Goal: Information Seeking & Learning: Learn about a topic

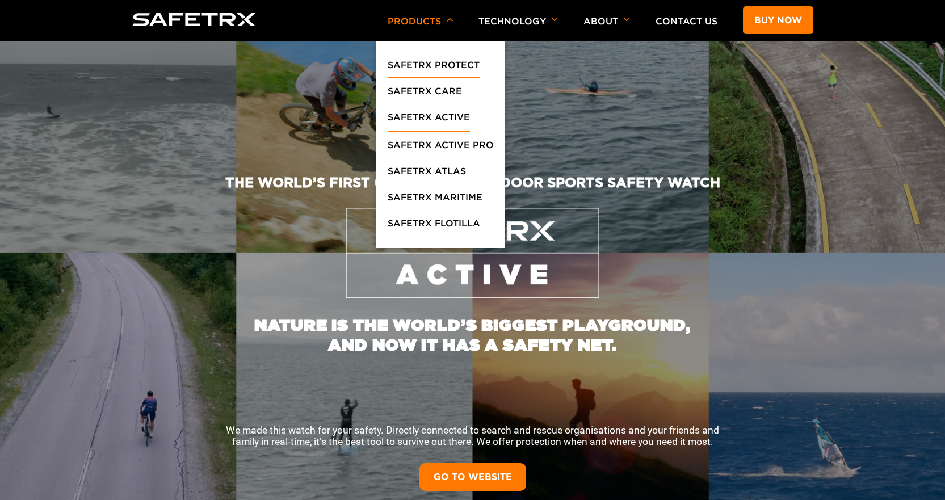
click at [436, 64] on link "SafeTrx Protect" at bounding box center [433, 68] width 92 height 20
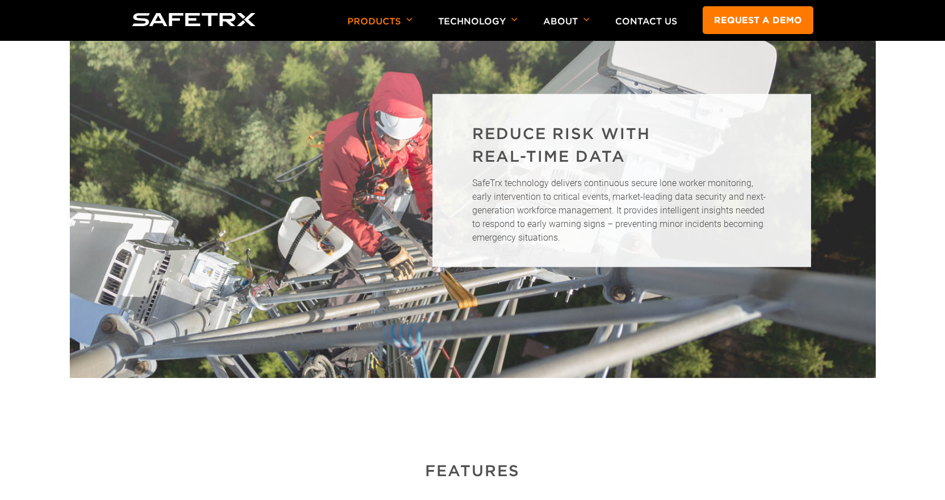
scroll to position [624, 0]
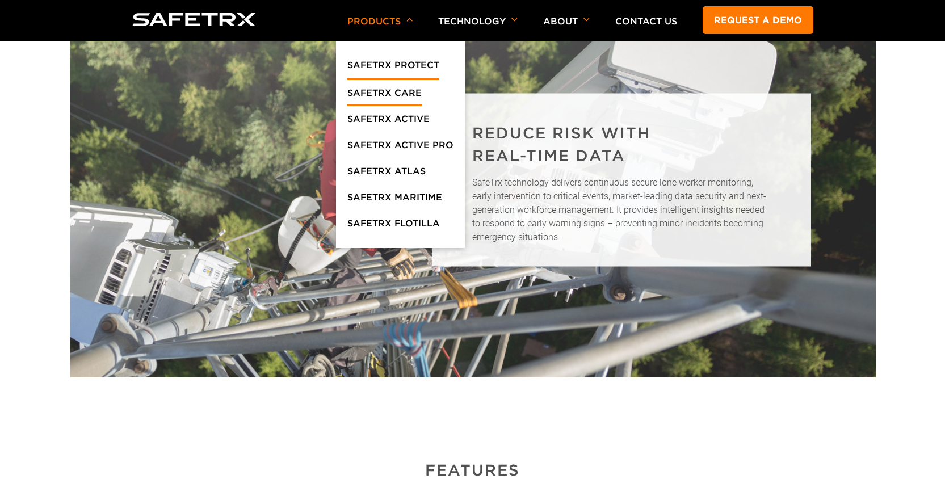
click at [408, 94] on link "SafeTrx Care" at bounding box center [384, 96] width 74 height 20
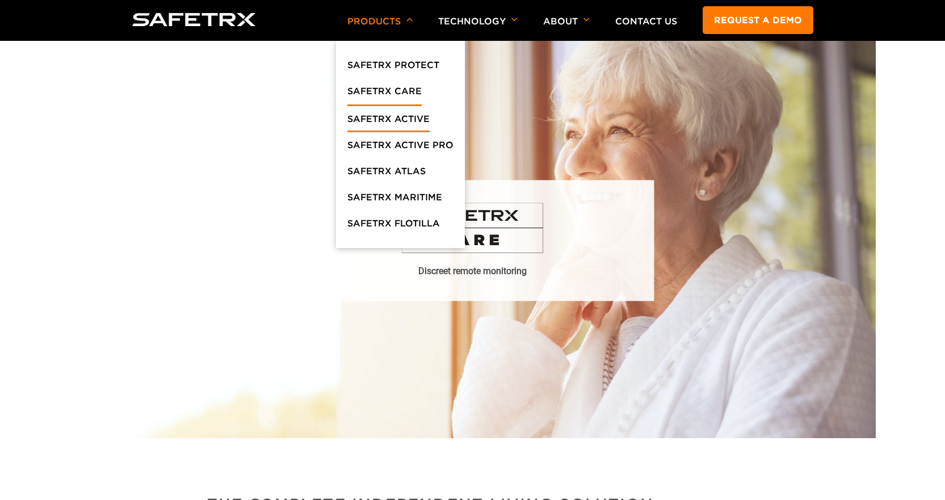
click at [408, 116] on link "SafeTrx Active" at bounding box center [388, 122] width 82 height 20
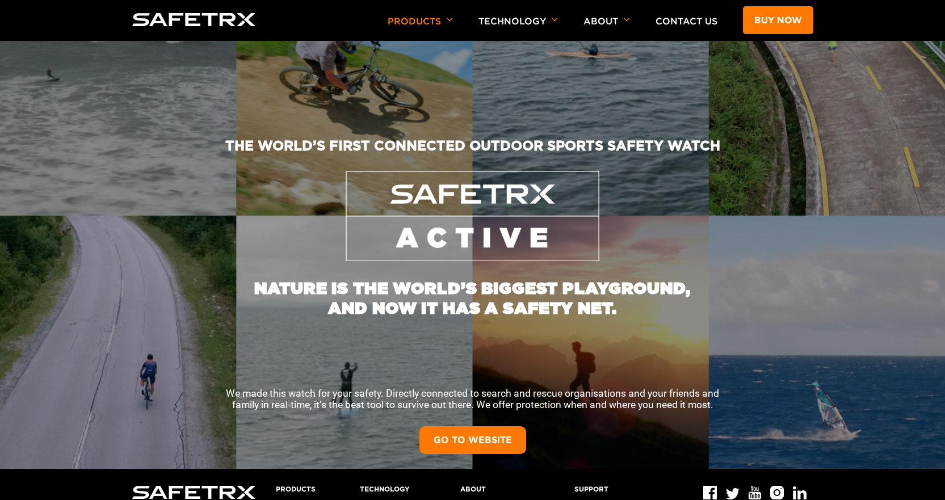
scroll to position [57, 0]
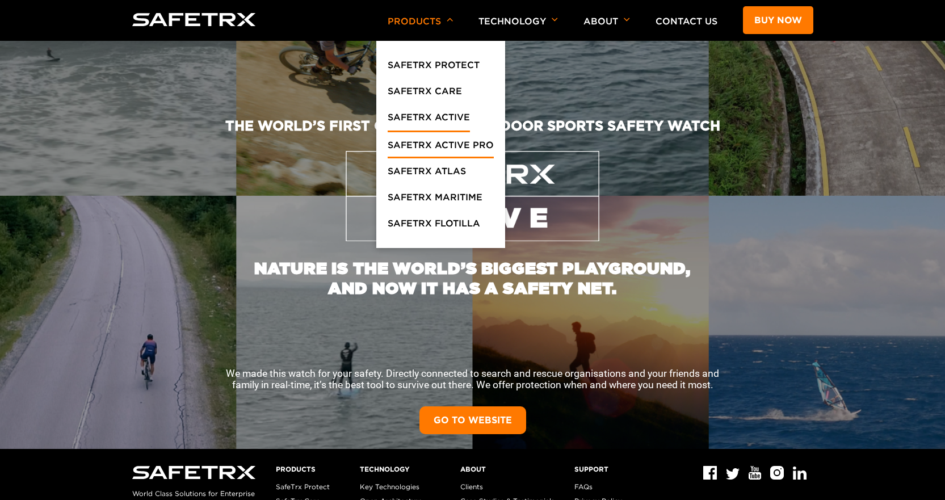
click at [439, 150] on link "SafeTrx Active Pro" at bounding box center [440, 148] width 106 height 20
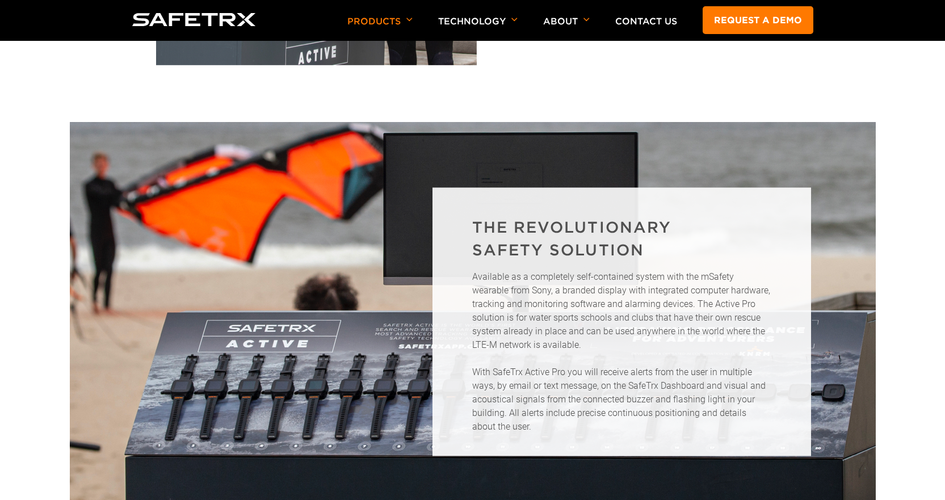
scroll to position [738, 0]
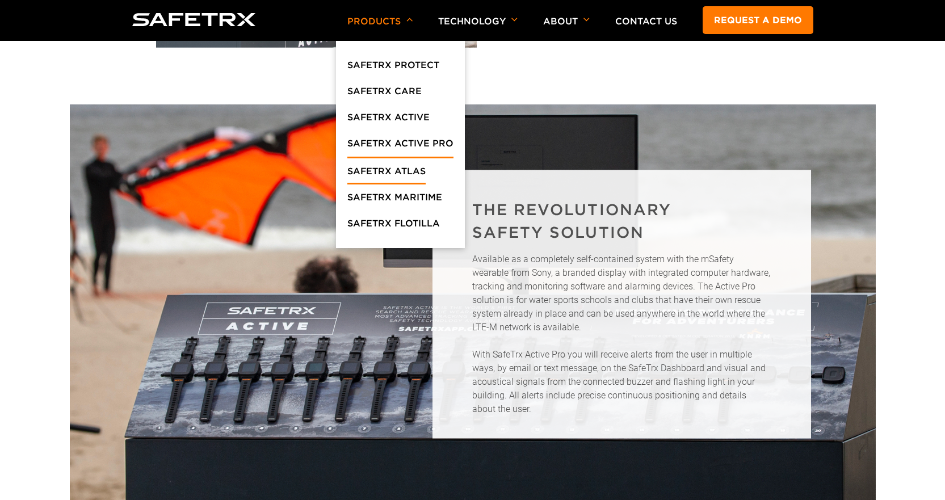
click at [413, 171] on link "SafeTrx Atlas" at bounding box center [386, 174] width 78 height 20
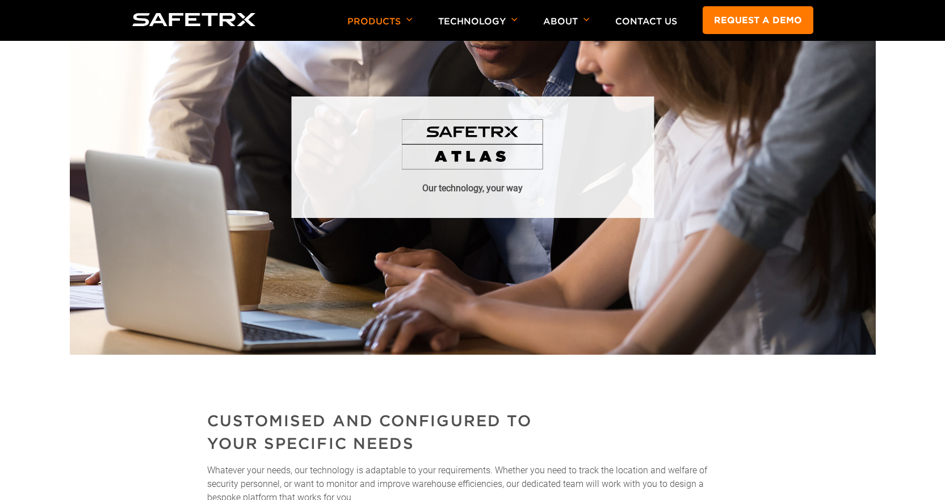
scroll to position [57, 0]
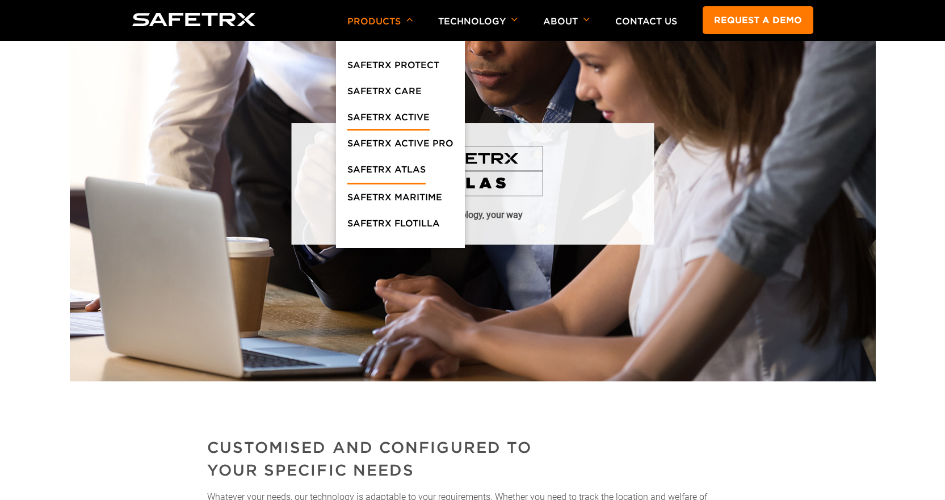
click at [411, 118] on link "SafeTrx Active" at bounding box center [388, 120] width 82 height 20
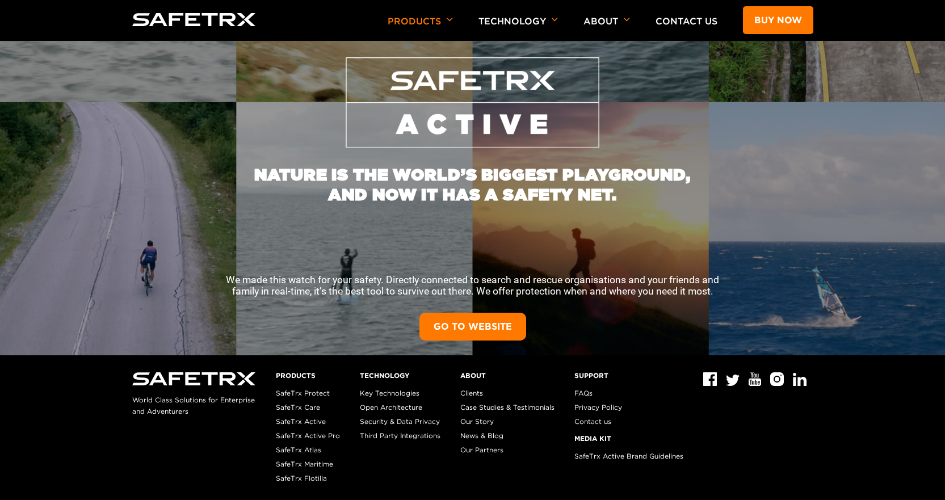
scroll to position [170, 0]
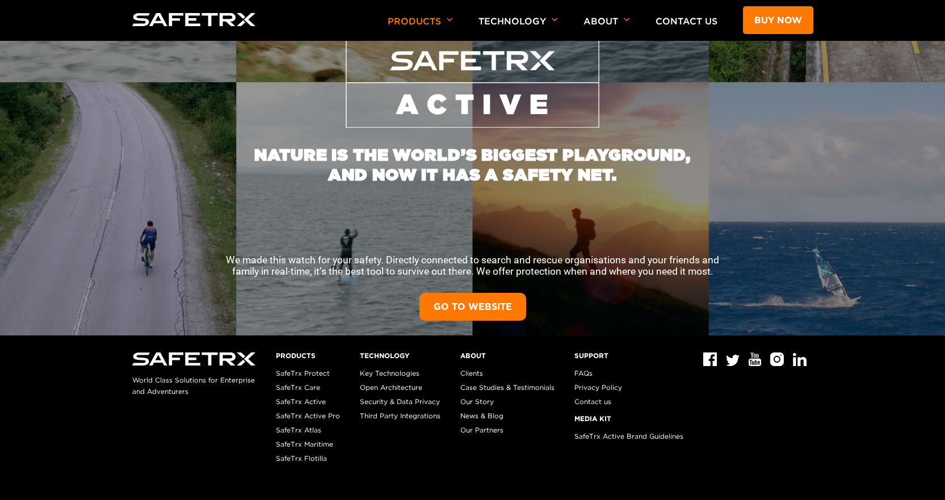
click at [467, 310] on link "GO TO WEBSITE" at bounding box center [472, 307] width 107 height 28
